Goal: Use online tool/utility

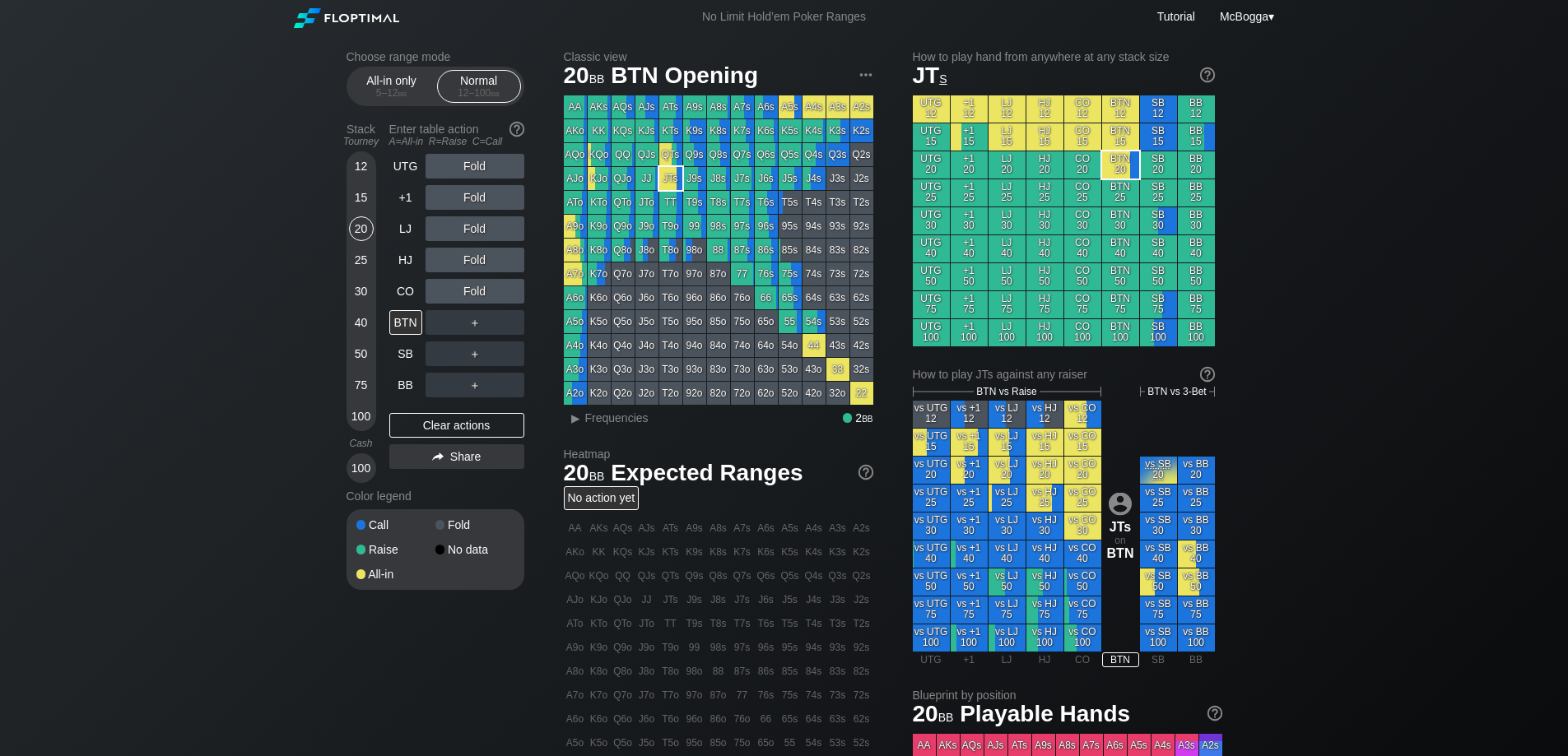
click at [364, 418] on div "100" at bounding box center [361, 415] width 24 height 24
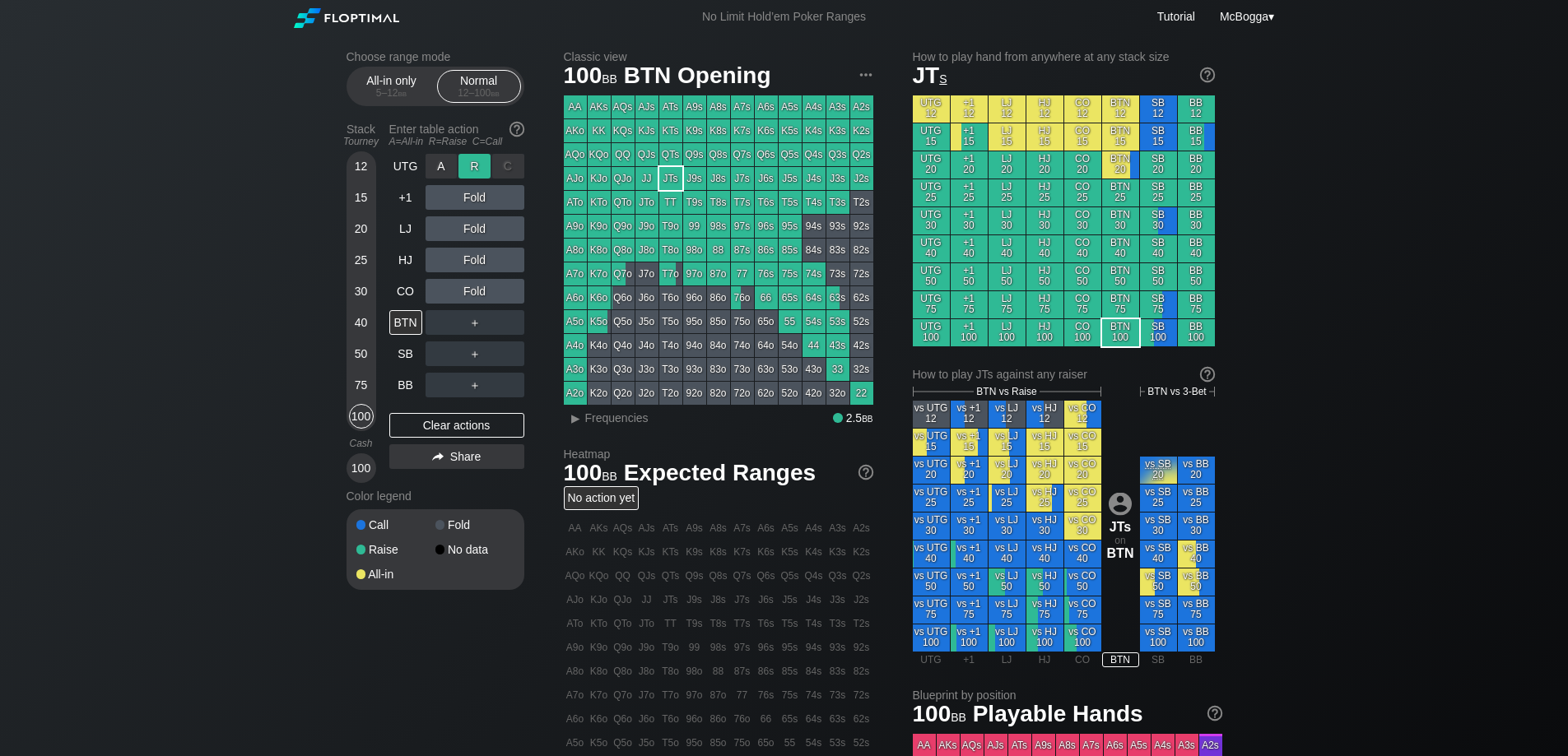
click at [476, 163] on div "R ✕" at bounding box center [475, 165] width 32 height 24
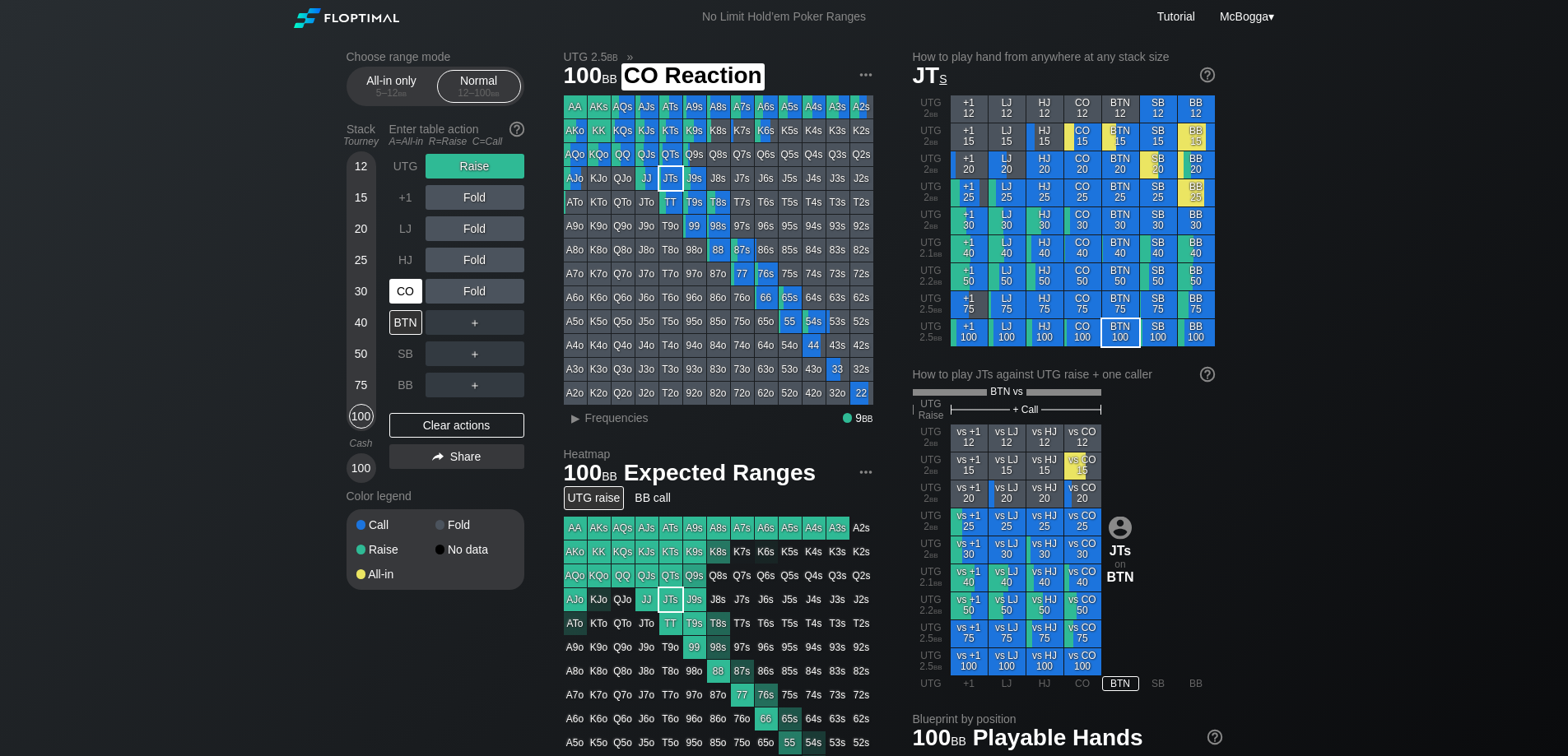
click at [409, 297] on div "CO" at bounding box center [405, 290] width 33 height 24
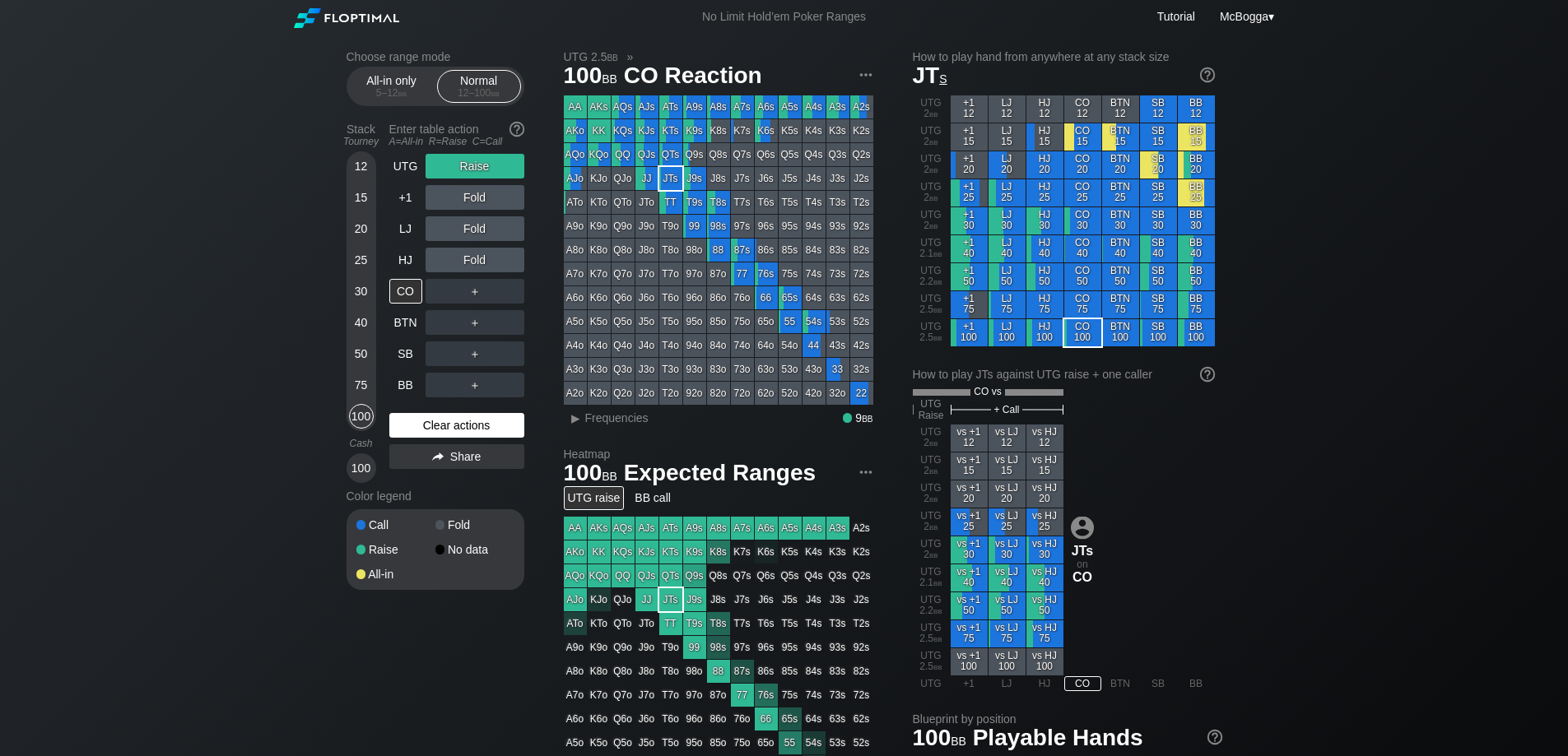
click at [479, 422] on div "Clear actions" at bounding box center [457, 425] width 135 height 24
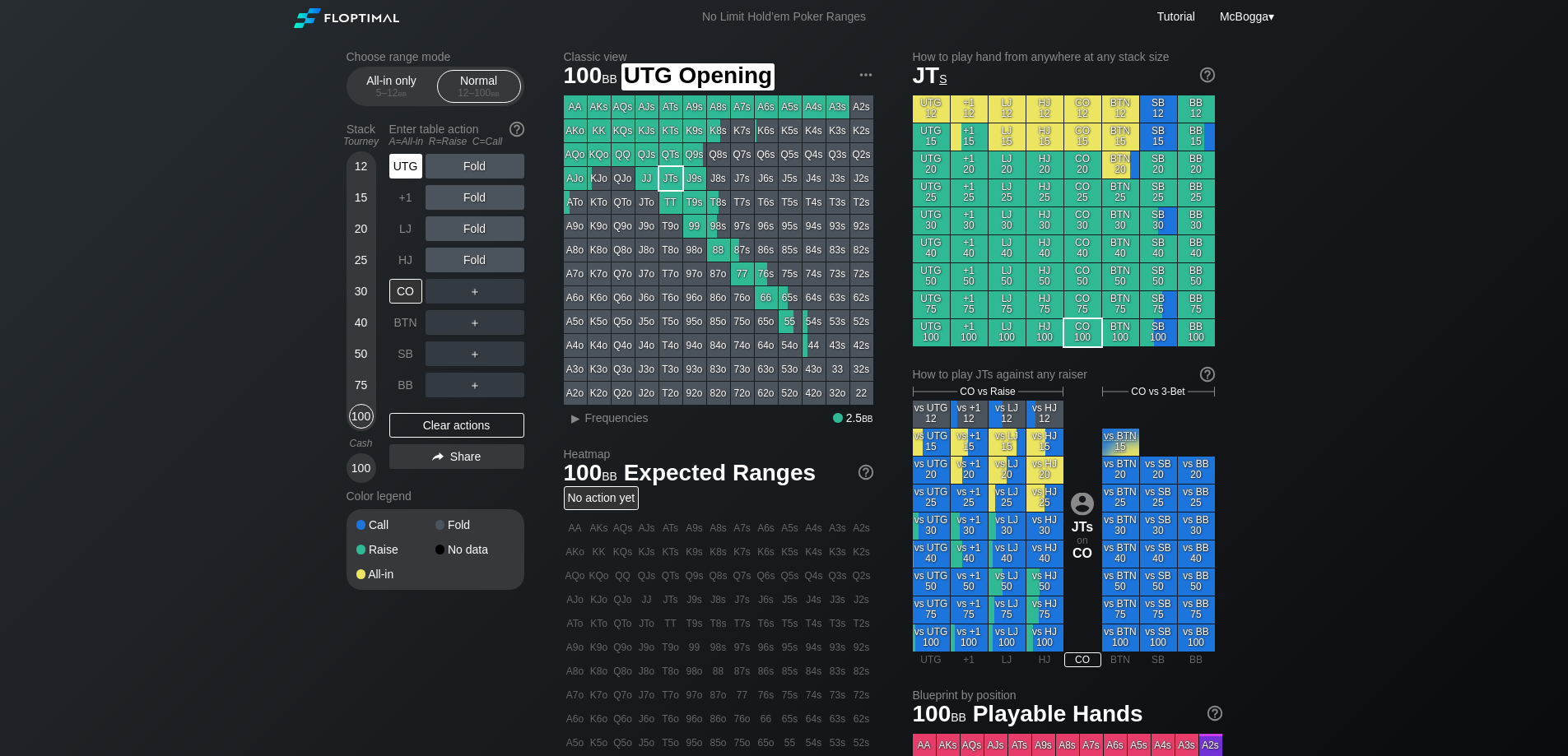
click at [407, 173] on div "UTG" at bounding box center [405, 165] width 33 height 24
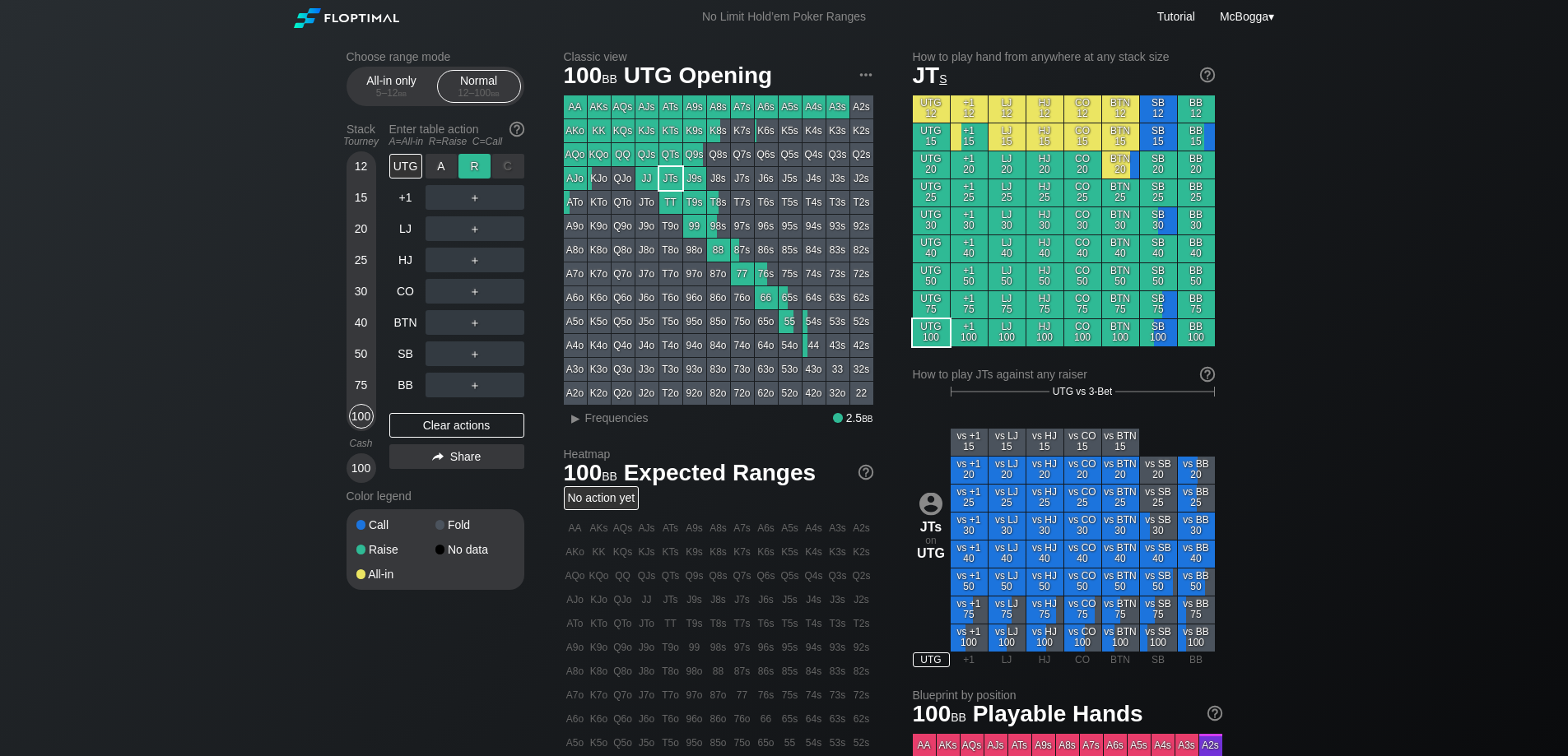
click at [474, 165] on div "R ✕" at bounding box center [475, 165] width 32 height 24
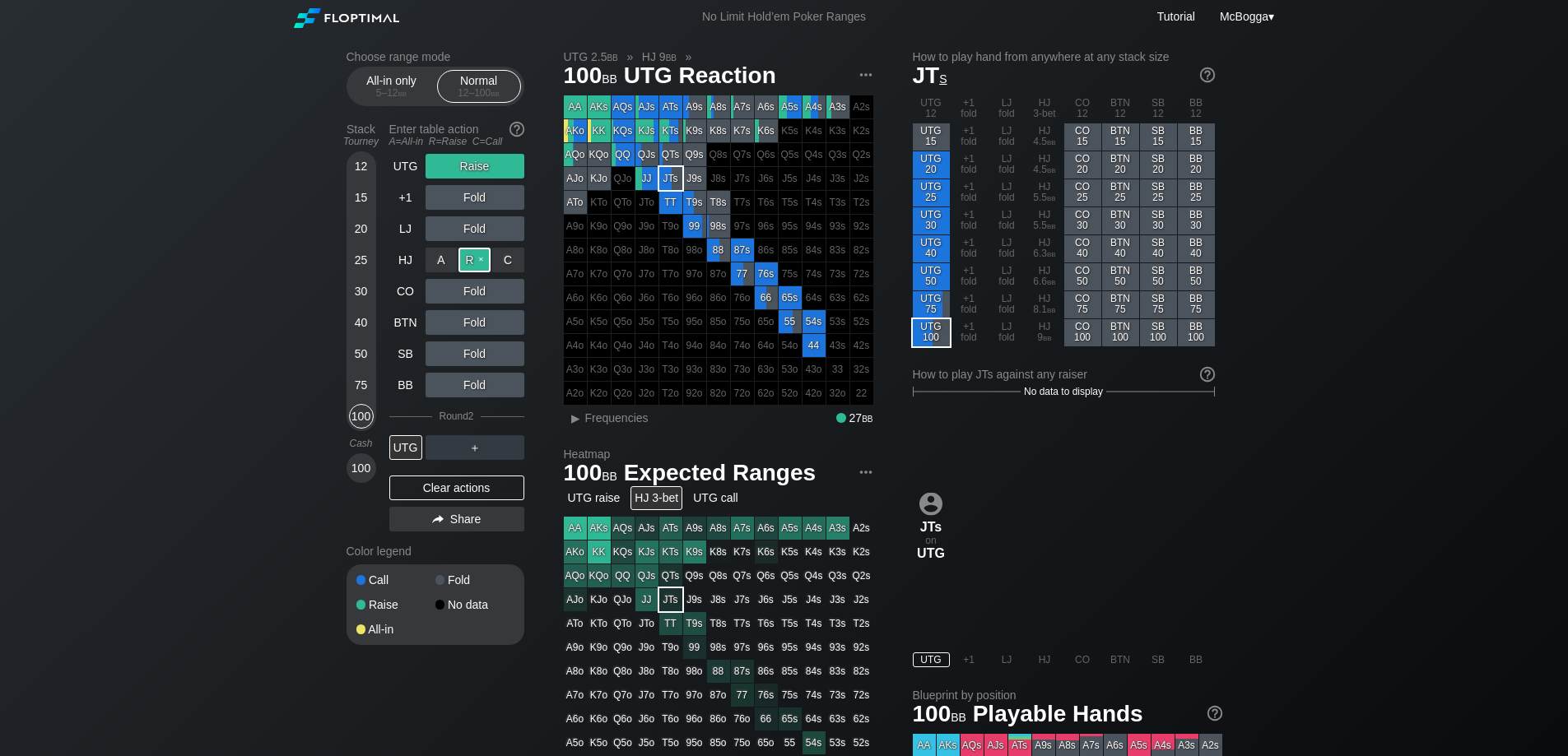
drag, startPoint x: 468, startPoint y: 244, endPoint x: 472, endPoint y: 263, distance: 19.4
click at [472, 263] on div "R ✕" at bounding box center [475, 260] width 32 height 24
click at [442, 485] on div "Clear actions" at bounding box center [457, 487] width 135 height 24
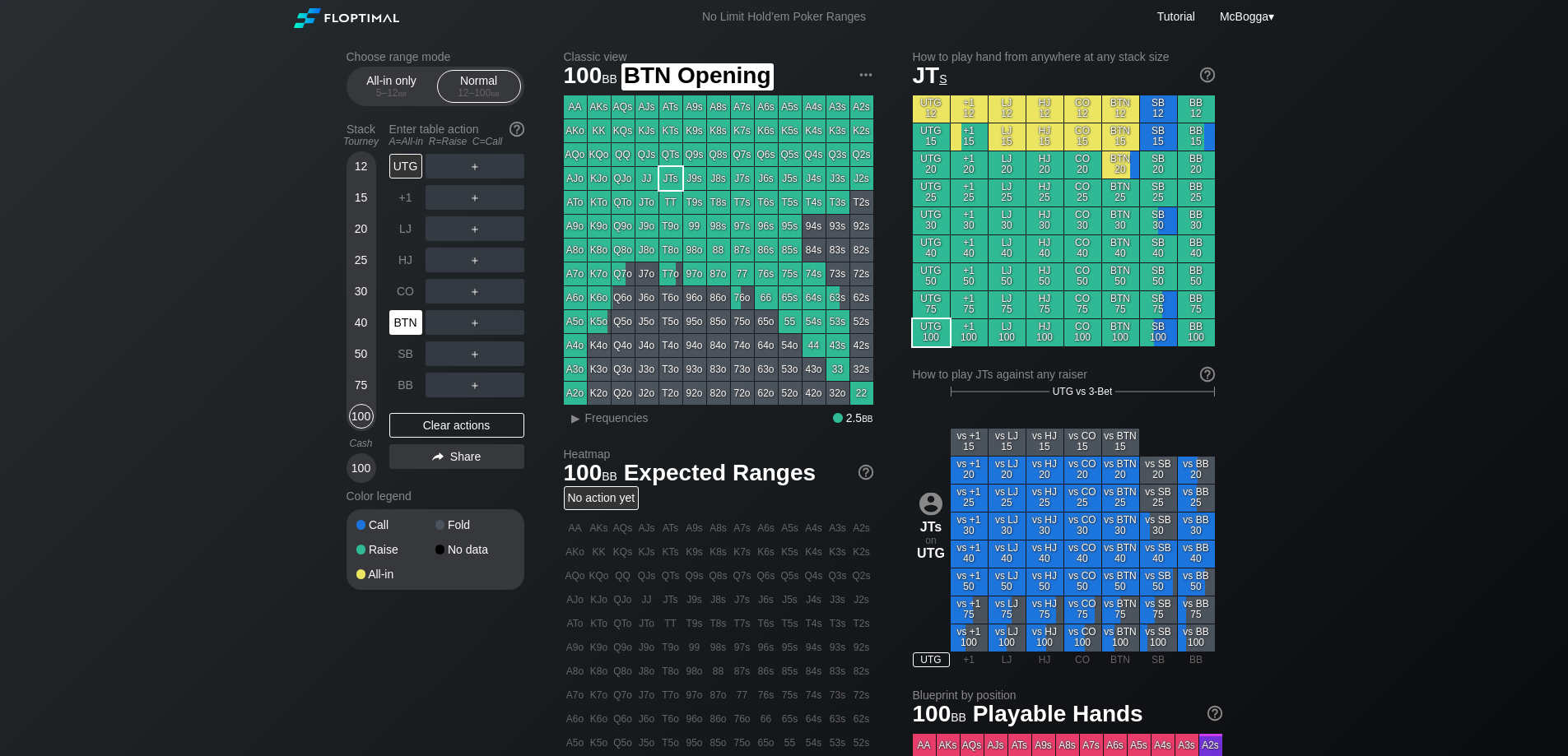
click at [412, 311] on div "BTN" at bounding box center [405, 322] width 33 height 24
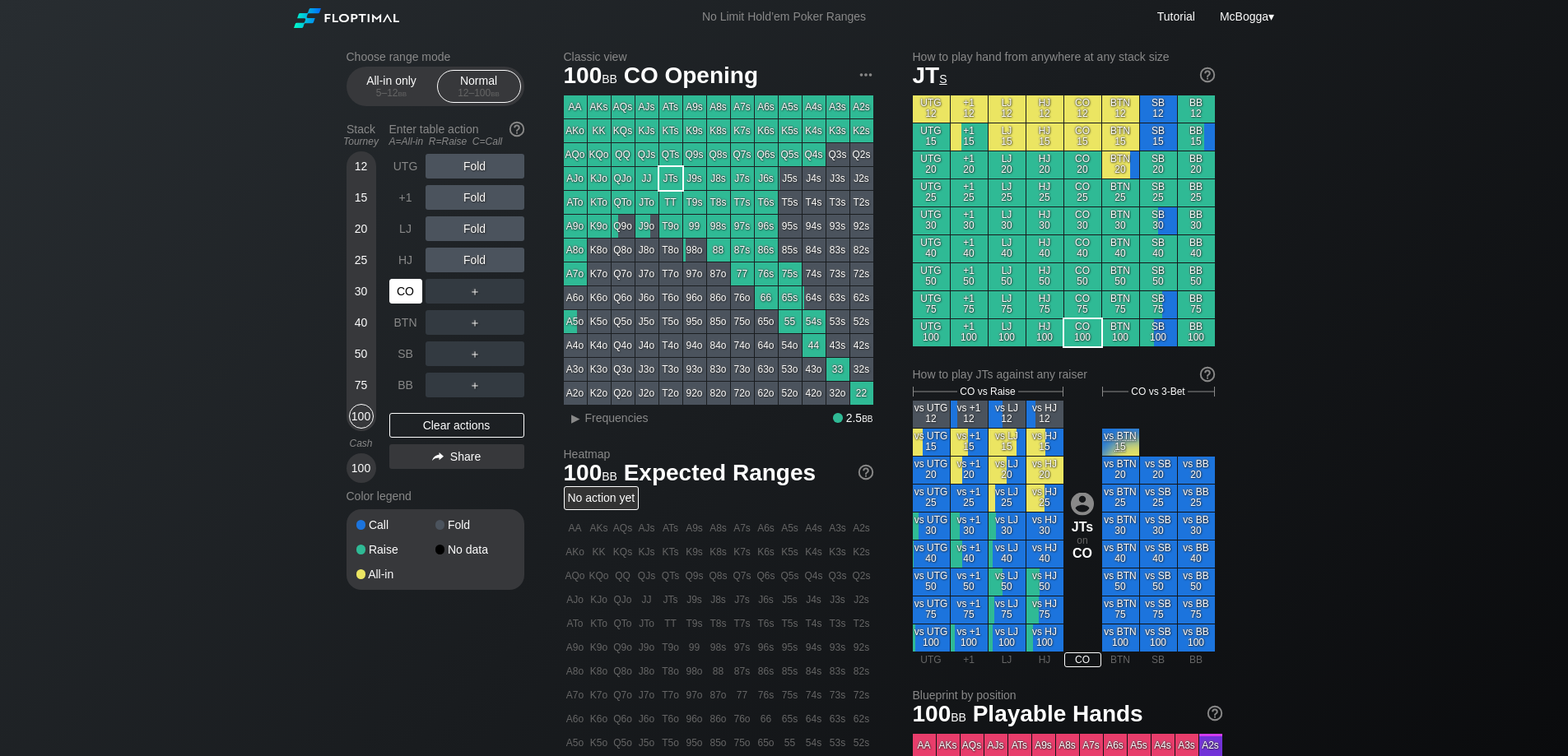
click at [401, 298] on div "CO" at bounding box center [405, 290] width 33 height 24
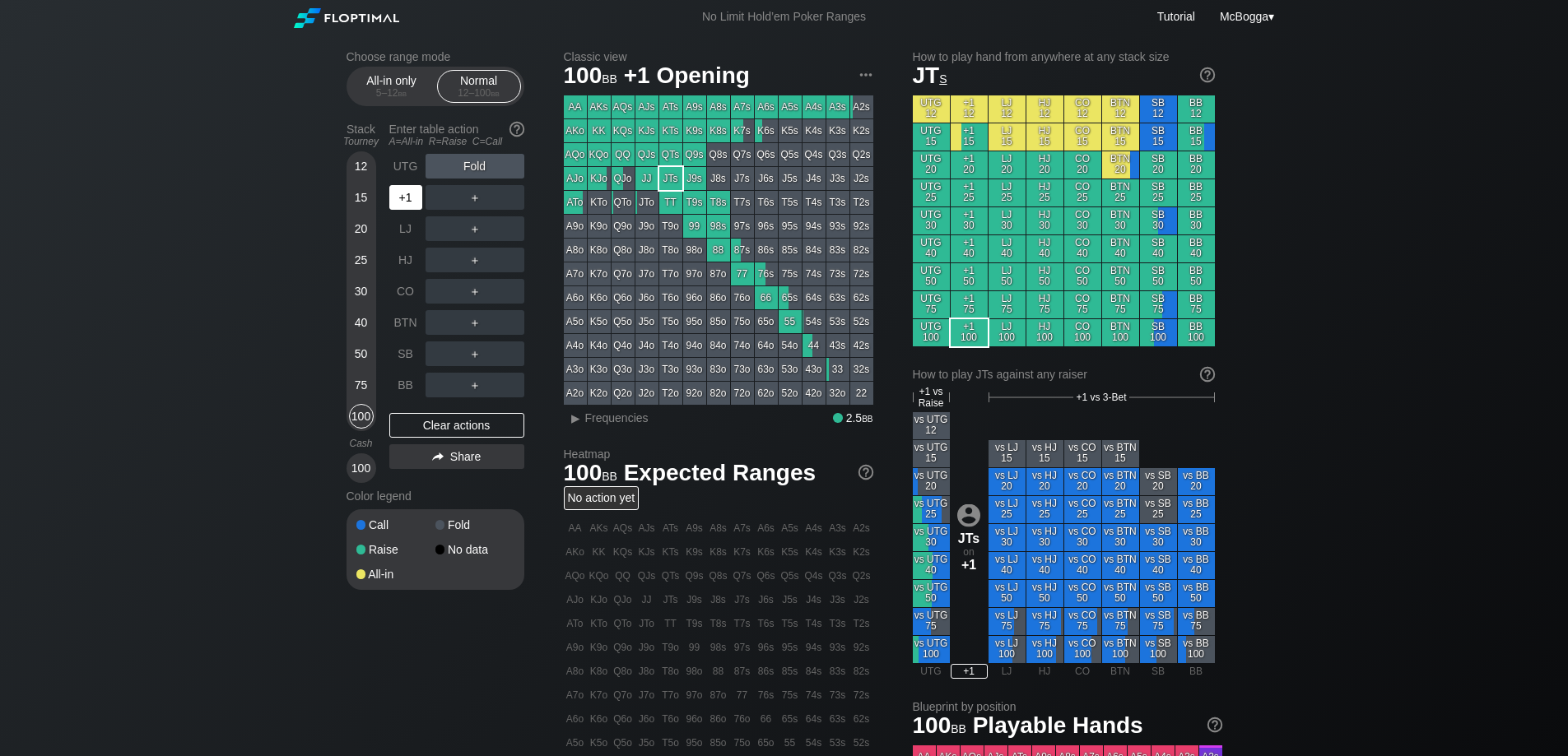
click at [393, 196] on div "+1" at bounding box center [405, 197] width 33 height 24
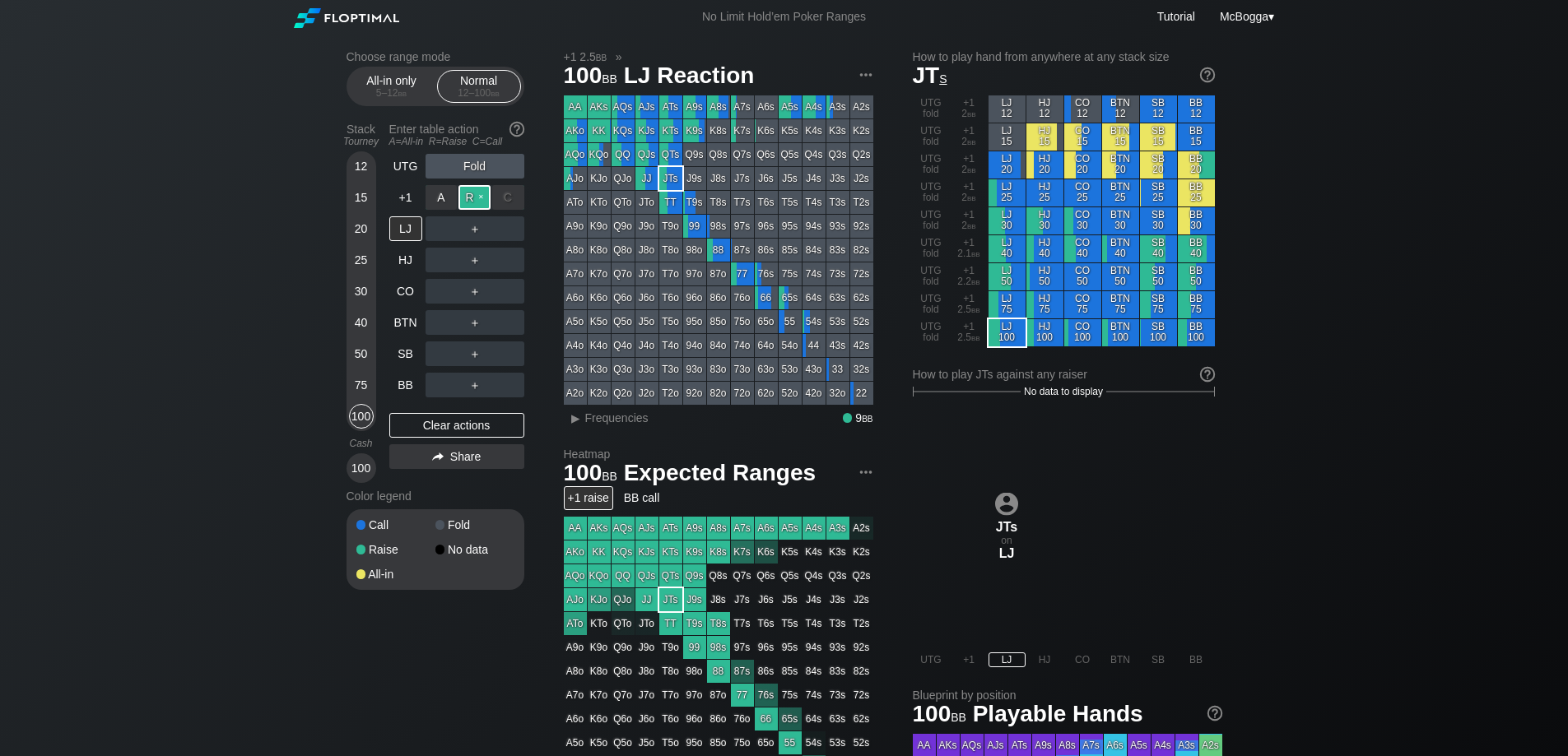
click at [481, 197] on div "R ✕" at bounding box center [475, 197] width 32 height 24
click at [411, 231] on div "LJ" at bounding box center [405, 228] width 33 height 24
click at [457, 424] on div "Clear actions" at bounding box center [457, 425] width 135 height 24
